Goal: Information Seeking & Learning: Learn about a topic

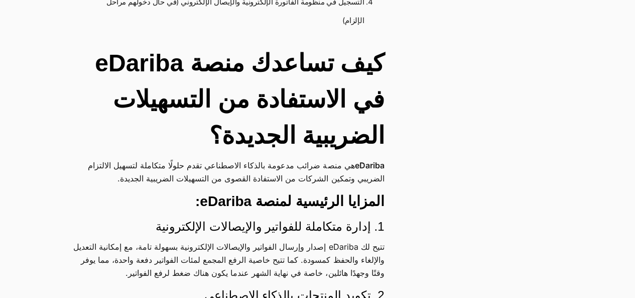
scroll to position [1706, 0]
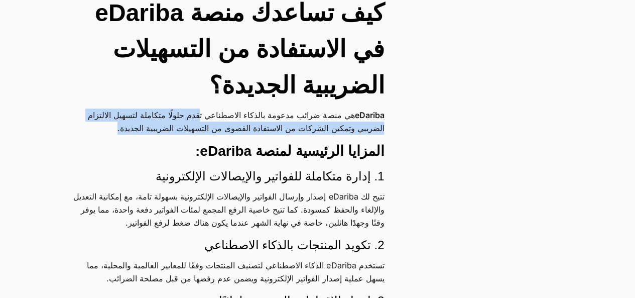
drag, startPoint x: 186, startPoint y: 112, endPoint x: 78, endPoint y: 128, distance: 109.6
click at [78, 128] on p "eDariba هي منصة ضرائب مدعومة بالذكاء الاصطناعي تقدم حلولًا متكاملة لتسهيل الالت…" at bounding box center [227, 121] width 313 height 26
copy p "تقدم حلولًا متكاملة لتسهيل الالتزام الضريبي وتمكين الشركات من الاستفادة القصوى …"
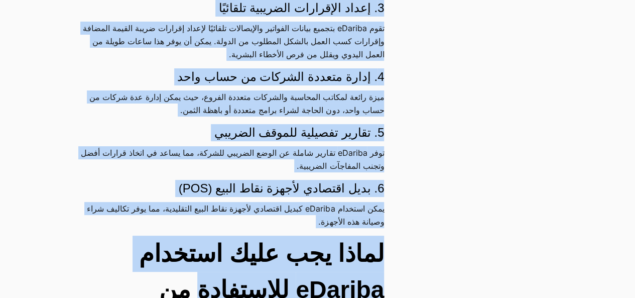
scroll to position [2011, 0]
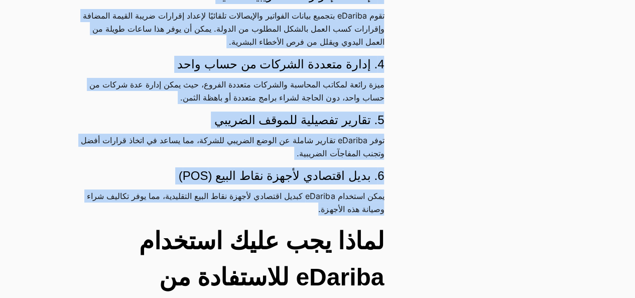
drag, startPoint x: 370, startPoint y: 77, endPoint x: 75, endPoint y: 220, distance: 328.5
copy div "إدارة متكاملة للفواتير والإيصالات الإلكترونية تتيح لك eDariba إصدار وإرسال الفو…"
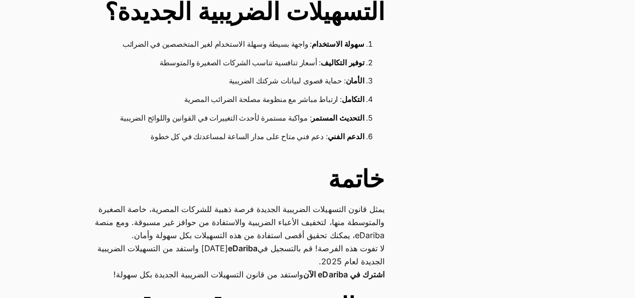
scroll to position [2212, 0]
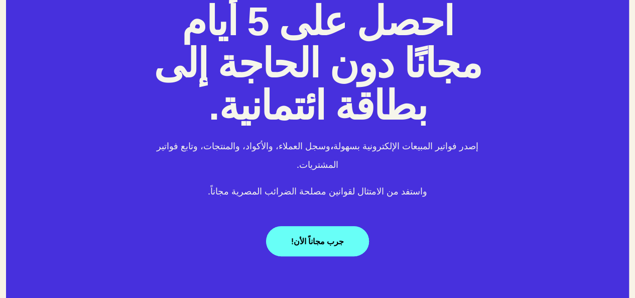
scroll to position [1681, 0]
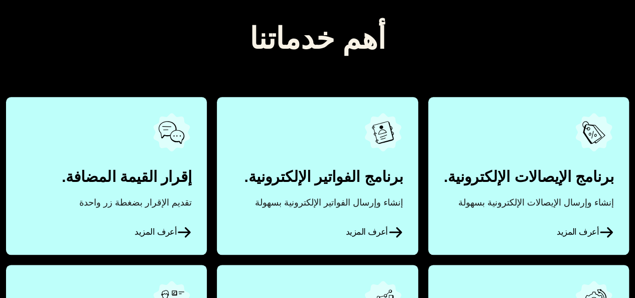
scroll to position [201, 0]
